Goal: Task Accomplishment & Management: Use online tool/utility

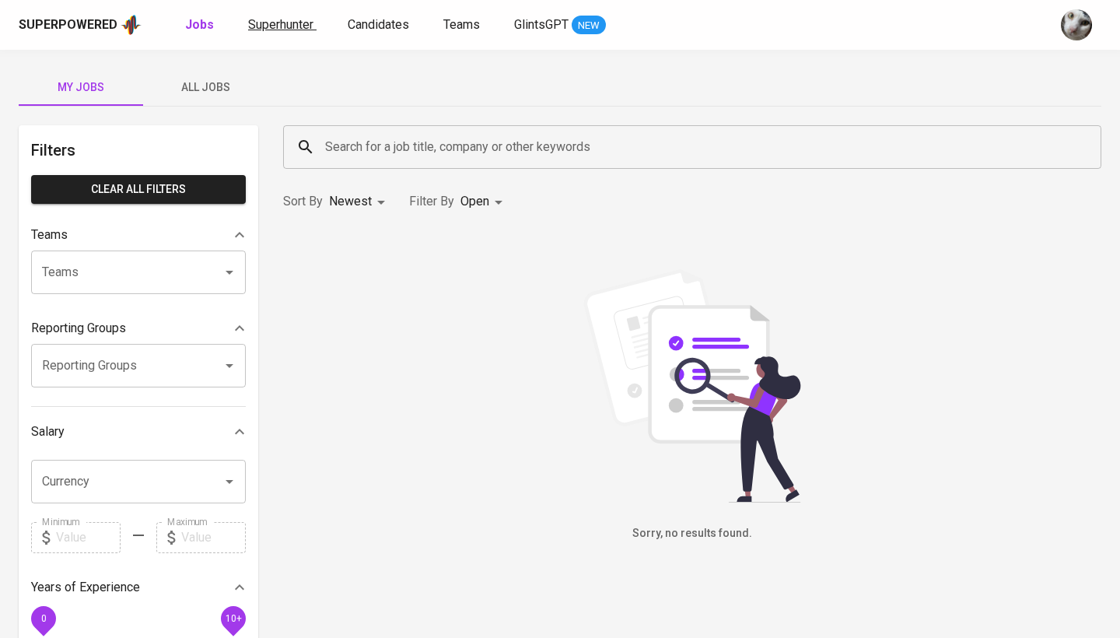
click at [284, 23] on span "Superhunter" at bounding box center [280, 24] width 65 height 15
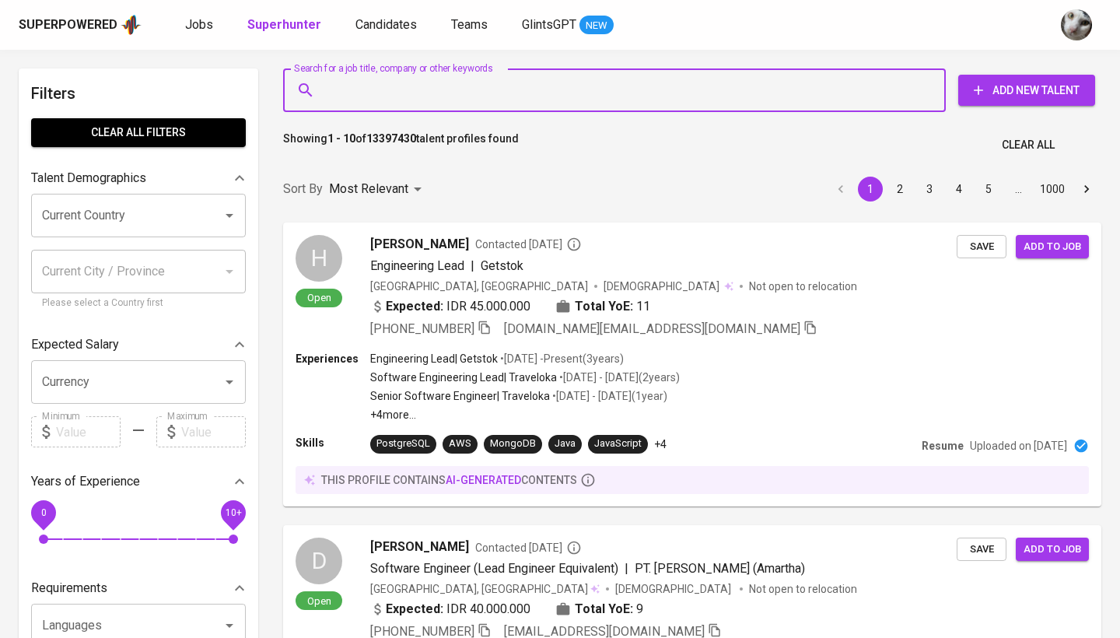
click at [364, 99] on input "Search for a job title, company or other keywords" at bounding box center [618, 90] width 594 height 30
paste input "[URL][DOMAIN_NAME]"
type input "[URL][DOMAIN_NAME]"
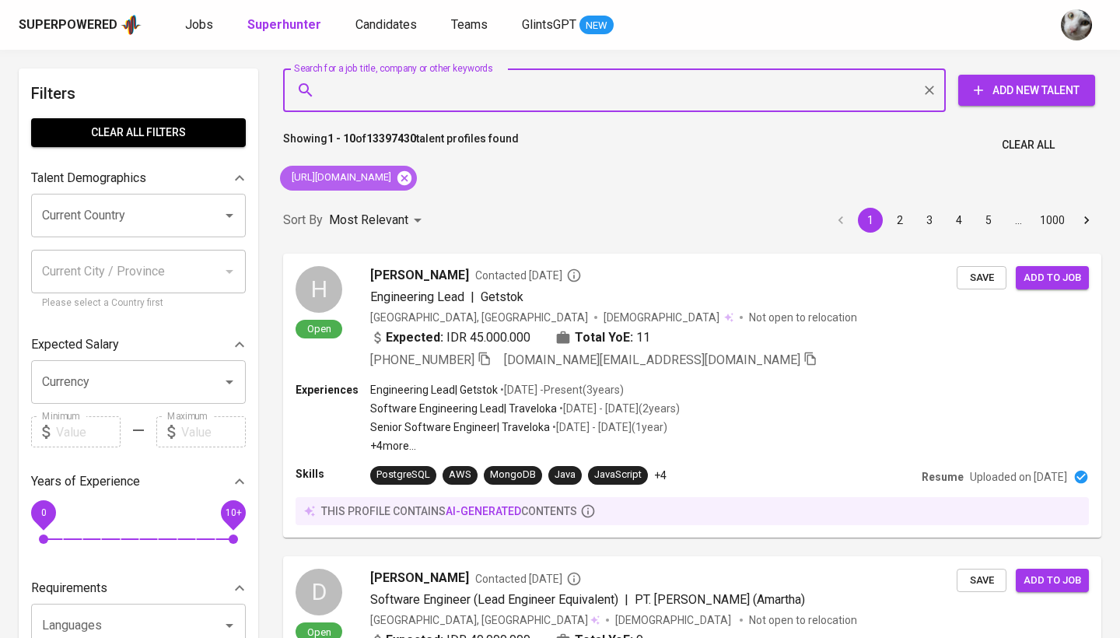
click at [413, 176] on icon at bounding box center [404, 178] width 17 height 17
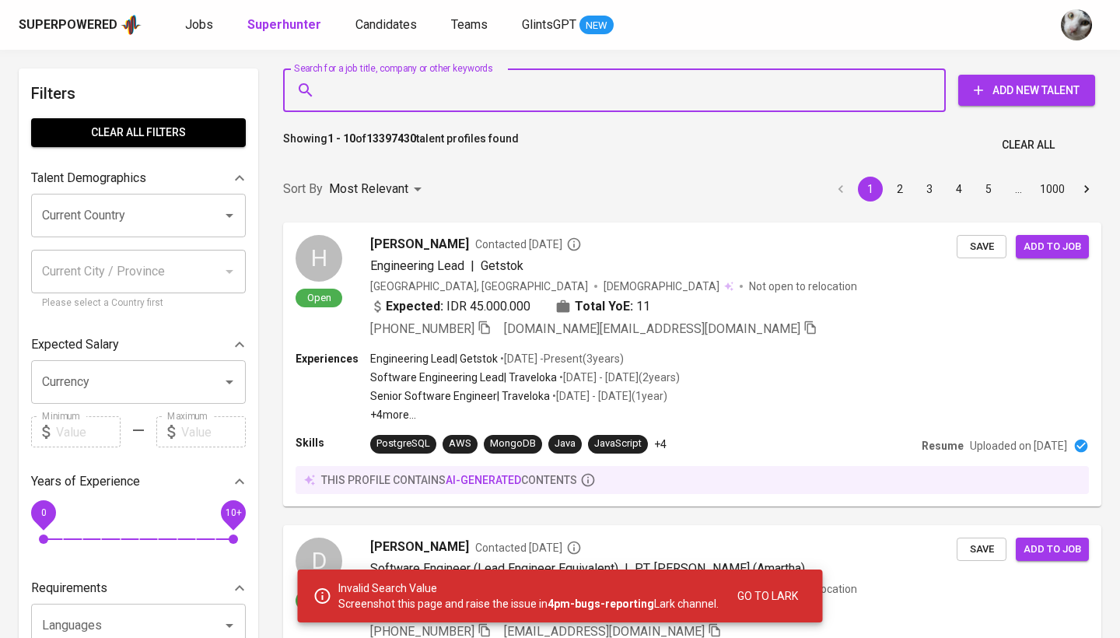
click at [435, 91] on input "Search for a job title, company or other keywords" at bounding box center [618, 90] width 594 height 30
click at [433, 86] on input "Search for a job title, company or other keywords" at bounding box center [618, 90] width 594 height 30
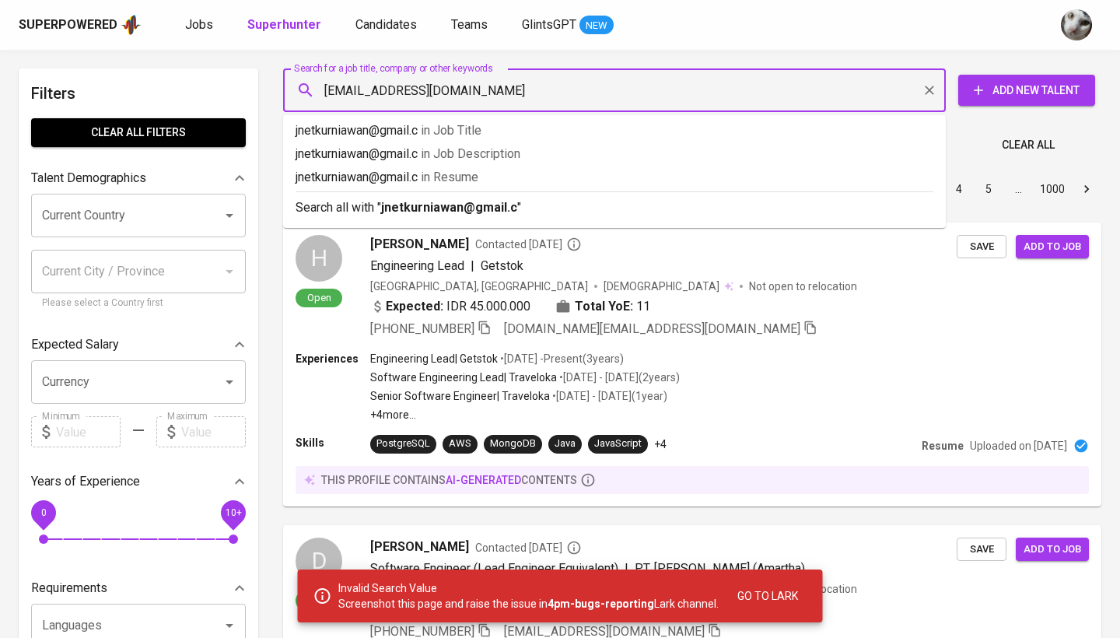
type input "[EMAIL_ADDRESS][DOMAIN_NAME]"
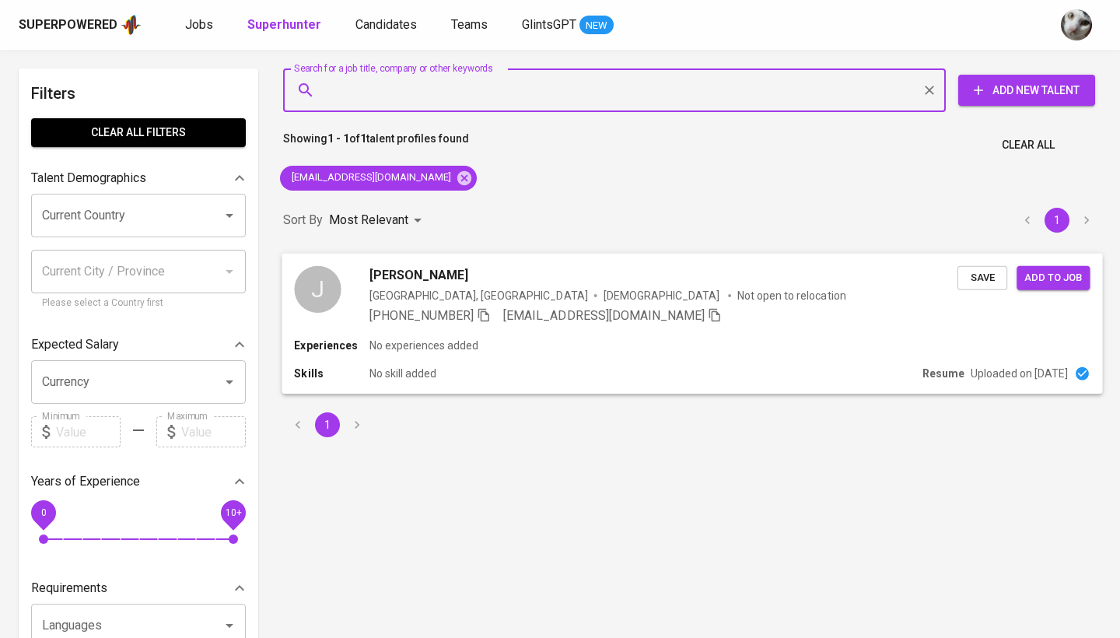
click at [673, 322] on div "[PHONE_NUMBER] [EMAIL_ADDRESS][DOMAIN_NAME]" at bounding box center [663, 315] width 588 height 19
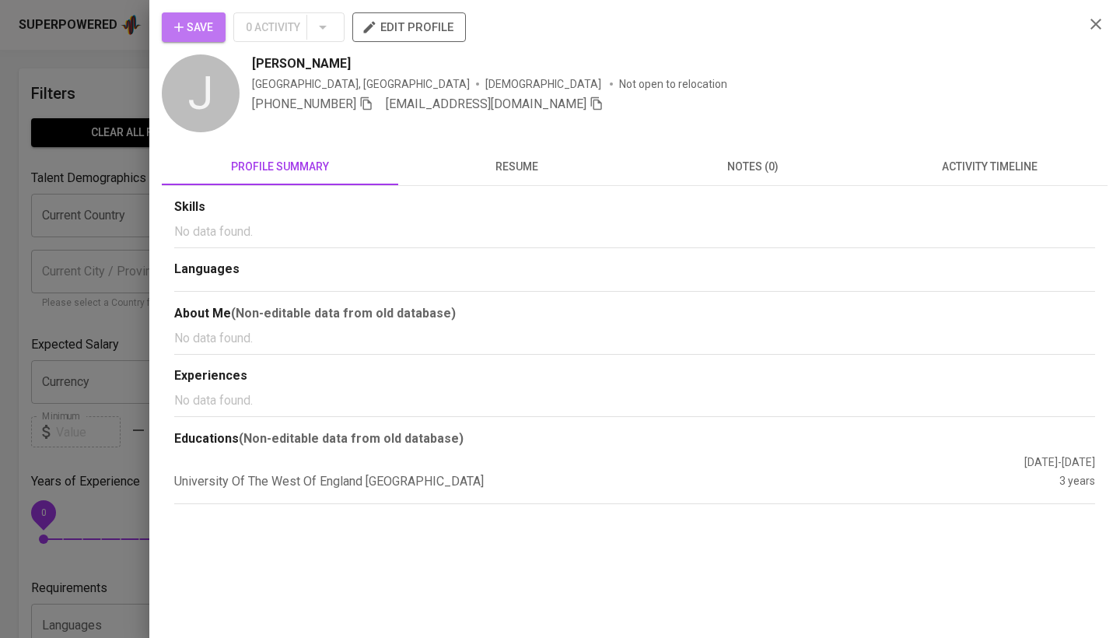
click at [204, 28] on span "Save" at bounding box center [193, 27] width 39 height 19
